Goal: Information Seeking & Learning: Learn about a topic

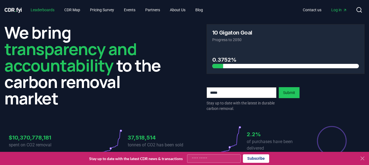
click at [45, 13] on link "Leaderboards" at bounding box center [42, 10] width 33 height 10
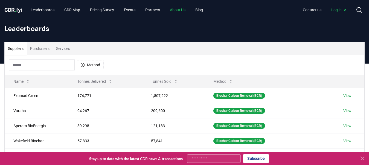
click at [186, 10] on link "About Us" at bounding box center [177, 10] width 24 height 10
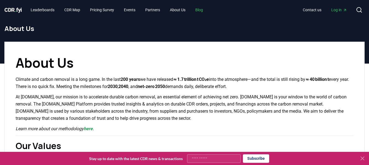
click at [205, 10] on link "Blog" at bounding box center [199, 10] width 16 height 10
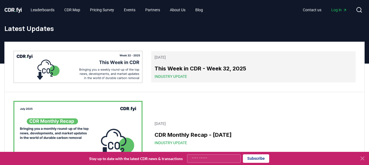
click at [181, 65] on h3 "This Week in CDR - Week 32, 2025" at bounding box center [253, 68] width 198 height 8
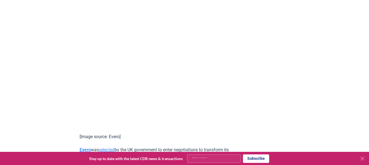
scroll to position [682, 0]
